Goal: Information Seeking & Learning: Check status

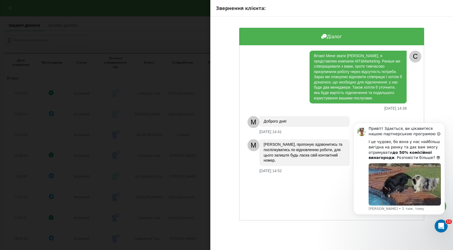
click at [188, 11] on div "Звернення клієнта: Діалог Вітаю! Мене звати [PERSON_NAME], я представляю компан…" at bounding box center [226, 125] width 453 height 250
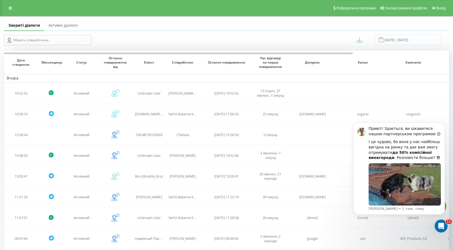
click at [61, 26] on link "Активні діалоги" at bounding box center [63, 25] width 38 height 11
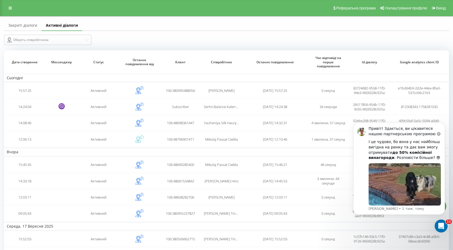
click at [33, 25] on link "Закриті діалоги" at bounding box center [22, 25] width 37 height 11
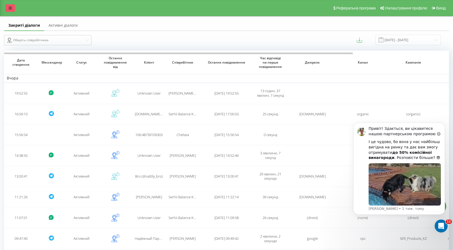
click at [10, 10] on icon at bounding box center [10, 8] width 3 height 4
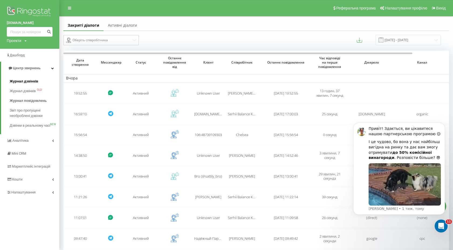
click at [30, 81] on span "Журнал дзвінків" at bounding box center [24, 81] width 29 height 5
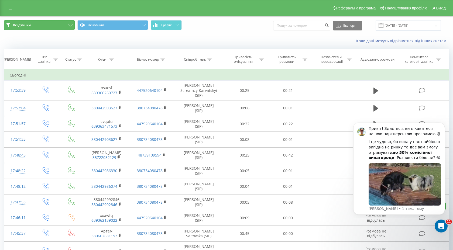
click at [69, 26] on button "Всі дзвінки" at bounding box center [39, 25] width 71 height 10
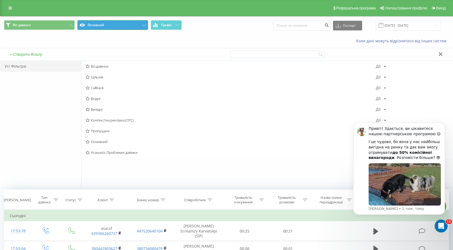
click at [136, 25] on button "Основний" at bounding box center [112, 25] width 71 height 10
click at [141, 25] on button "Основний" at bounding box center [112, 25] width 71 height 10
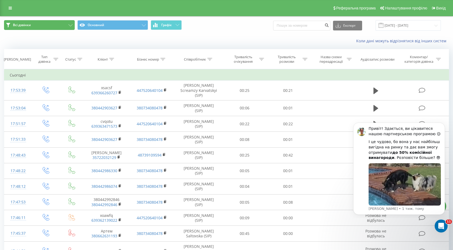
click at [65, 27] on button "Всі дзвінки" at bounding box center [39, 25] width 71 height 10
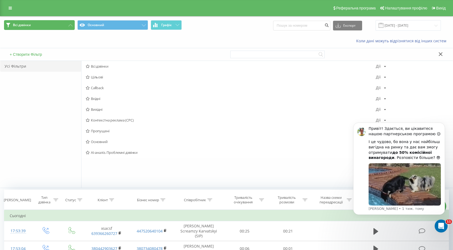
click at [67, 26] on button "Всі дзвінки" at bounding box center [39, 25] width 71 height 10
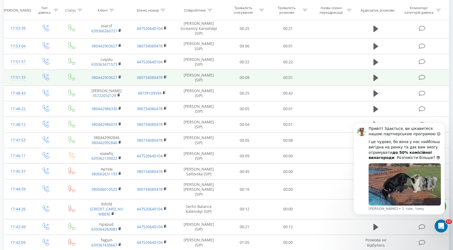
scroll to position [69, 0]
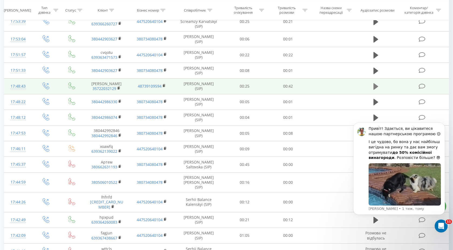
click at [376, 83] on icon at bounding box center [376, 86] width 5 height 6
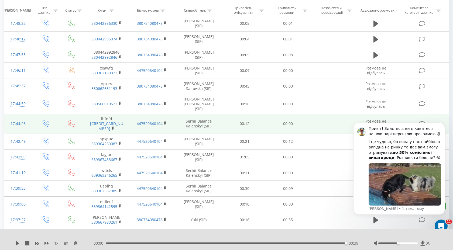
scroll to position [185, 0]
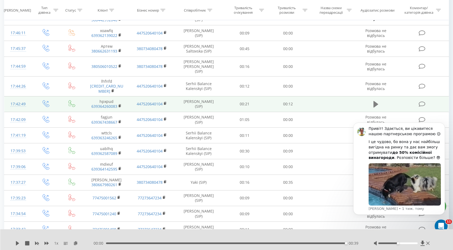
click at [376, 101] on icon at bounding box center [376, 105] width 5 height 8
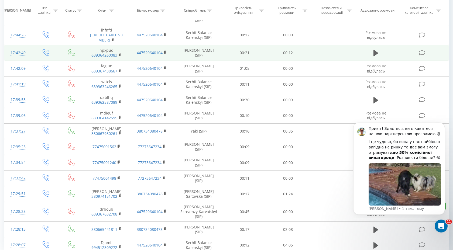
scroll to position [247, 0]
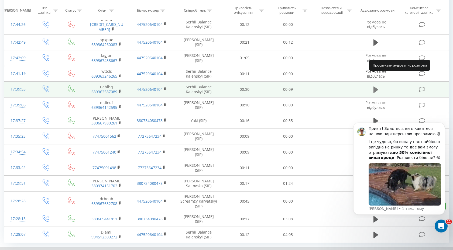
click at [376, 87] on icon at bounding box center [376, 90] width 5 height 6
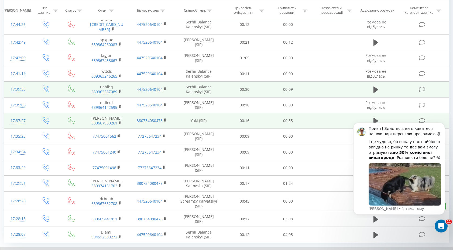
scroll to position [264, 0]
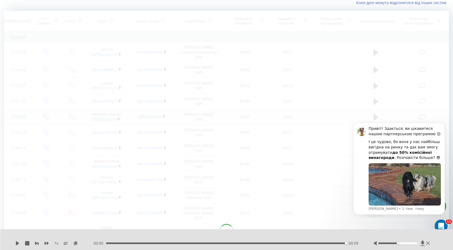
scroll to position [36, 0]
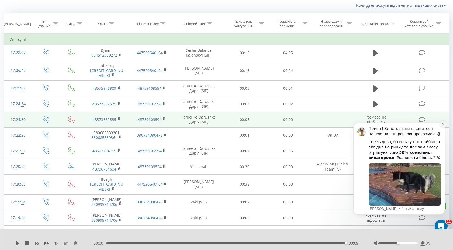
click at [444, 125] on icon "Dismiss notification" at bounding box center [443, 124] width 3 height 3
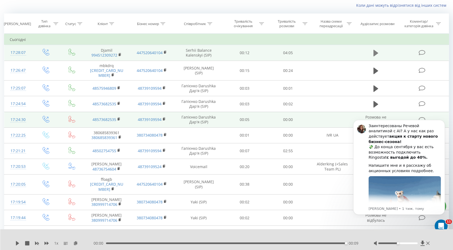
click at [376, 52] on icon at bounding box center [376, 53] width 5 height 6
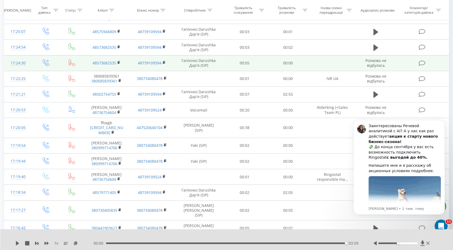
scroll to position [0, 0]
